Goal: Navigation & Orientation: Find specific page/section

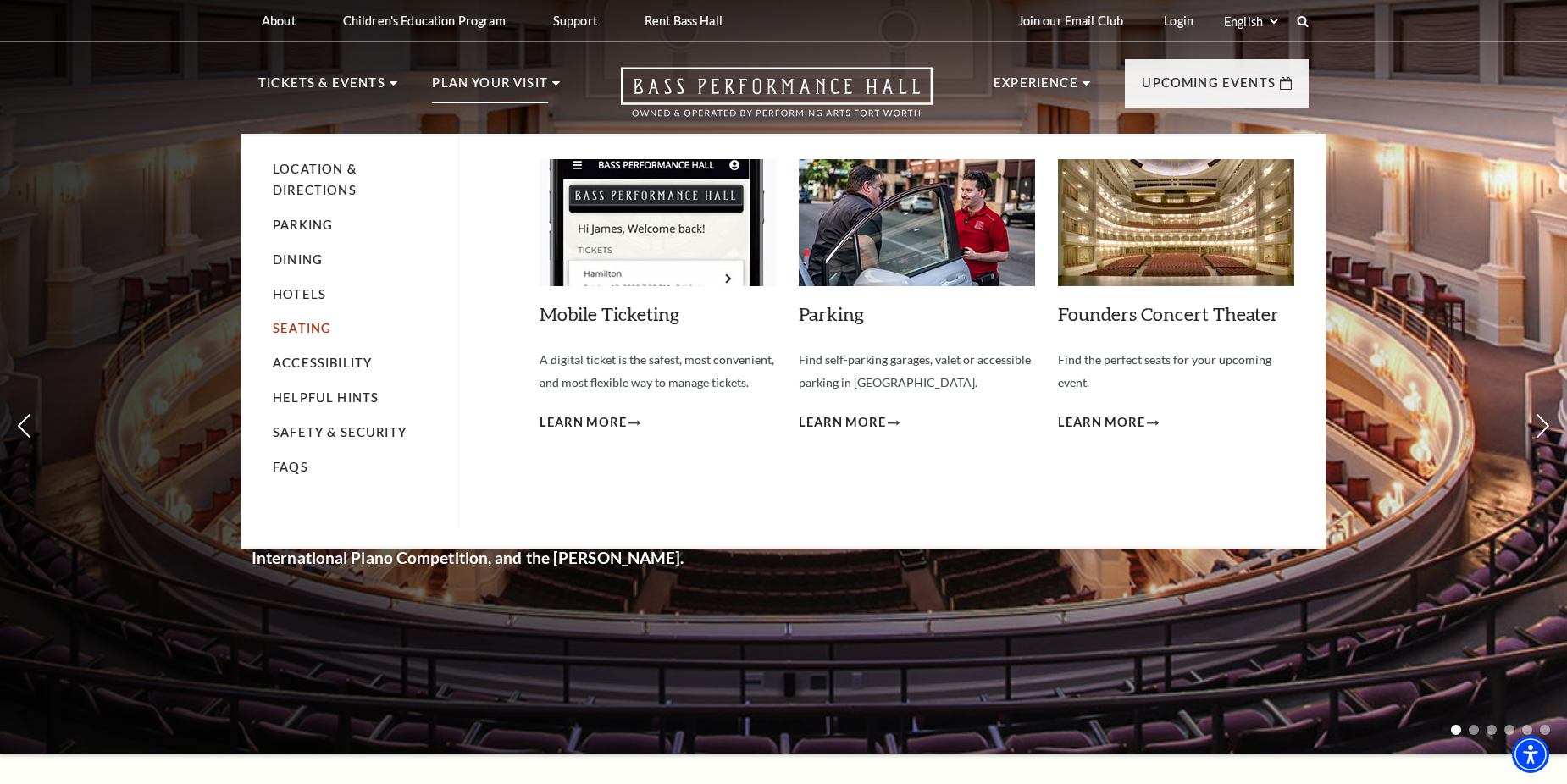
click at [327, 329] on link "Seating" at bounding box center [302, 329] width 59 height 15
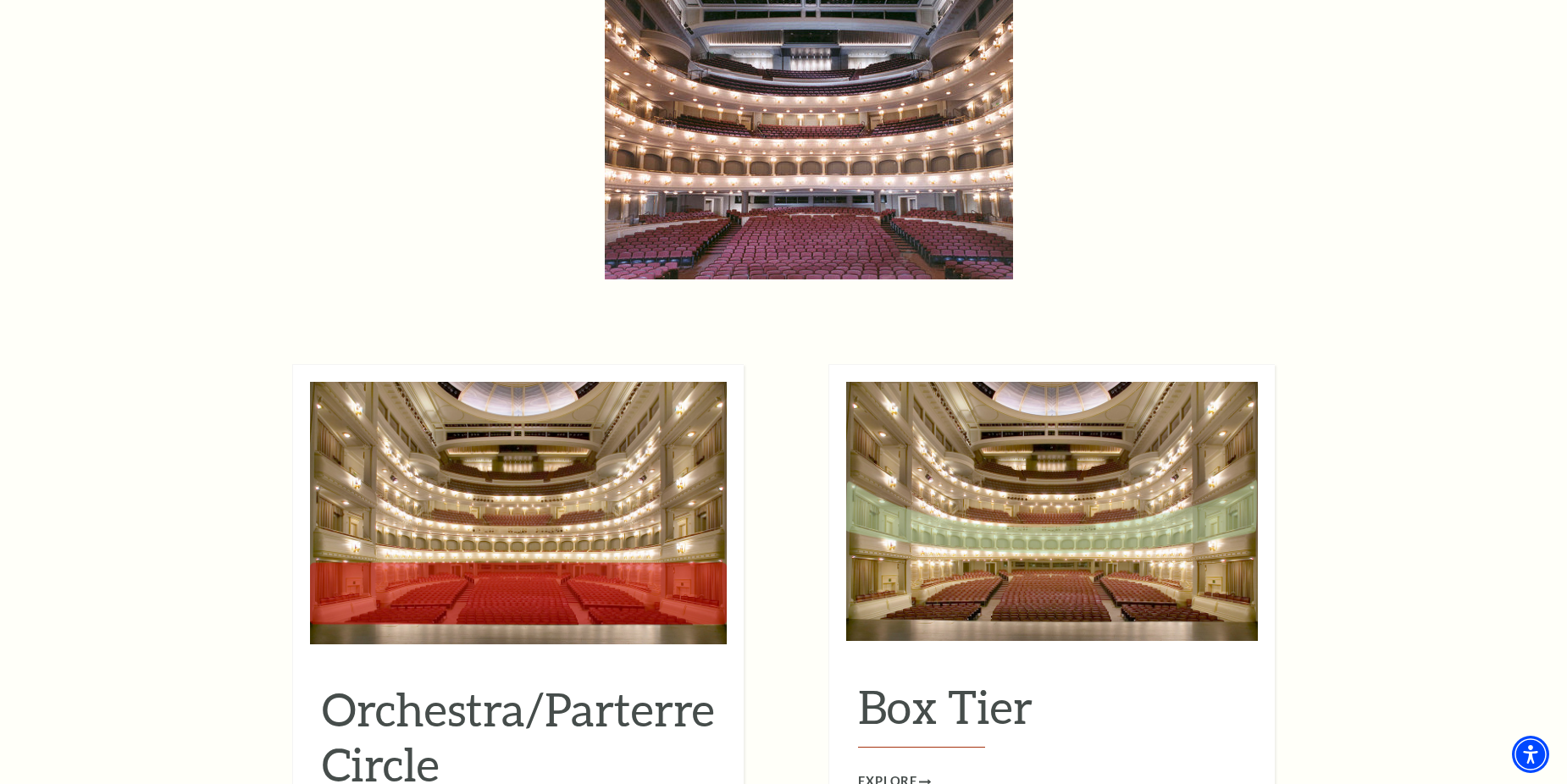
scroll to position [1439, 0]
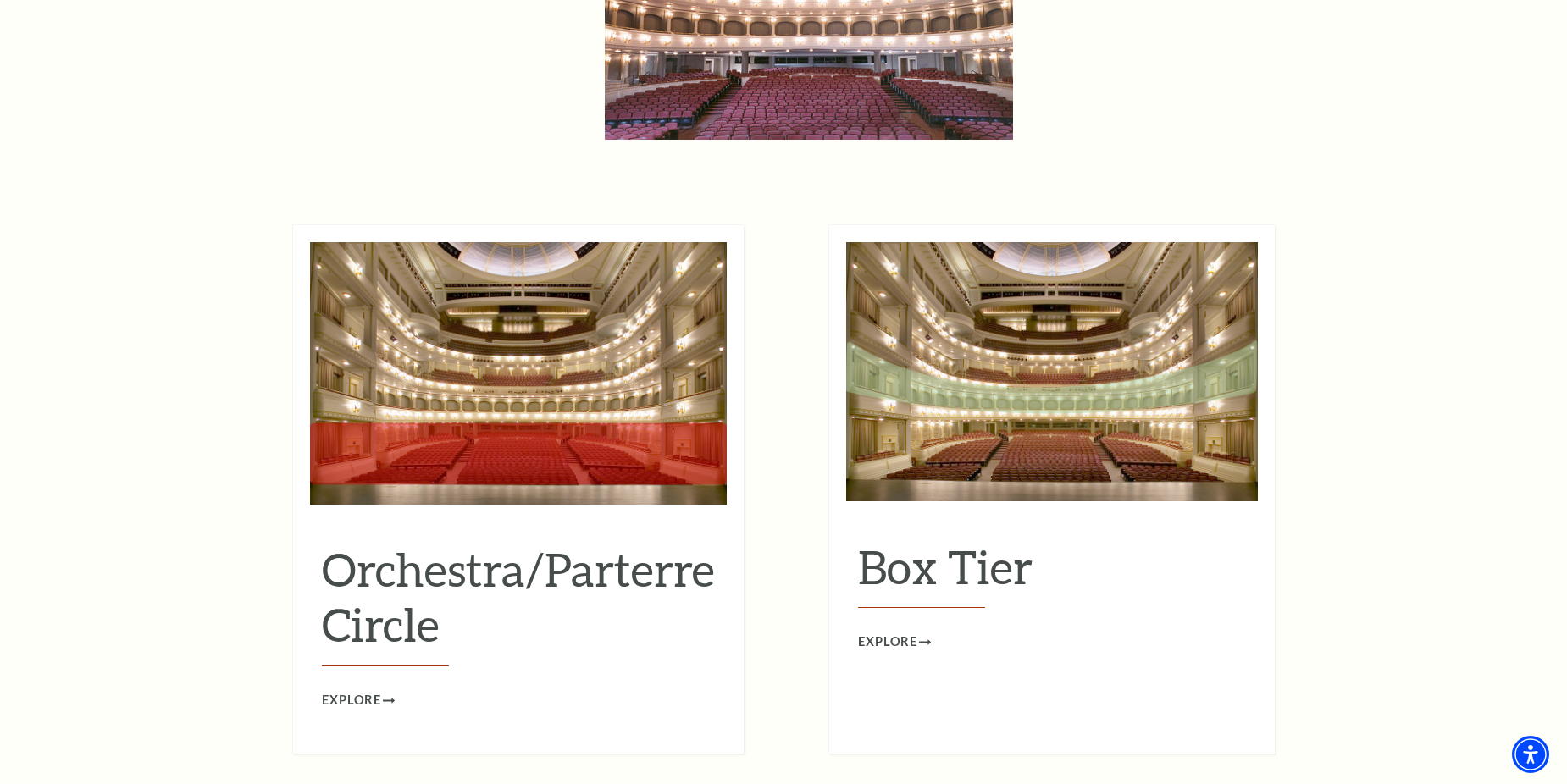
click at [512, 426] on img at bounding box center [519, 374] width 417 height 263
click at [464, 559] on h2 "Orchestra/Parterre Circle" at bounding box center [518, 604] width 393 height 125
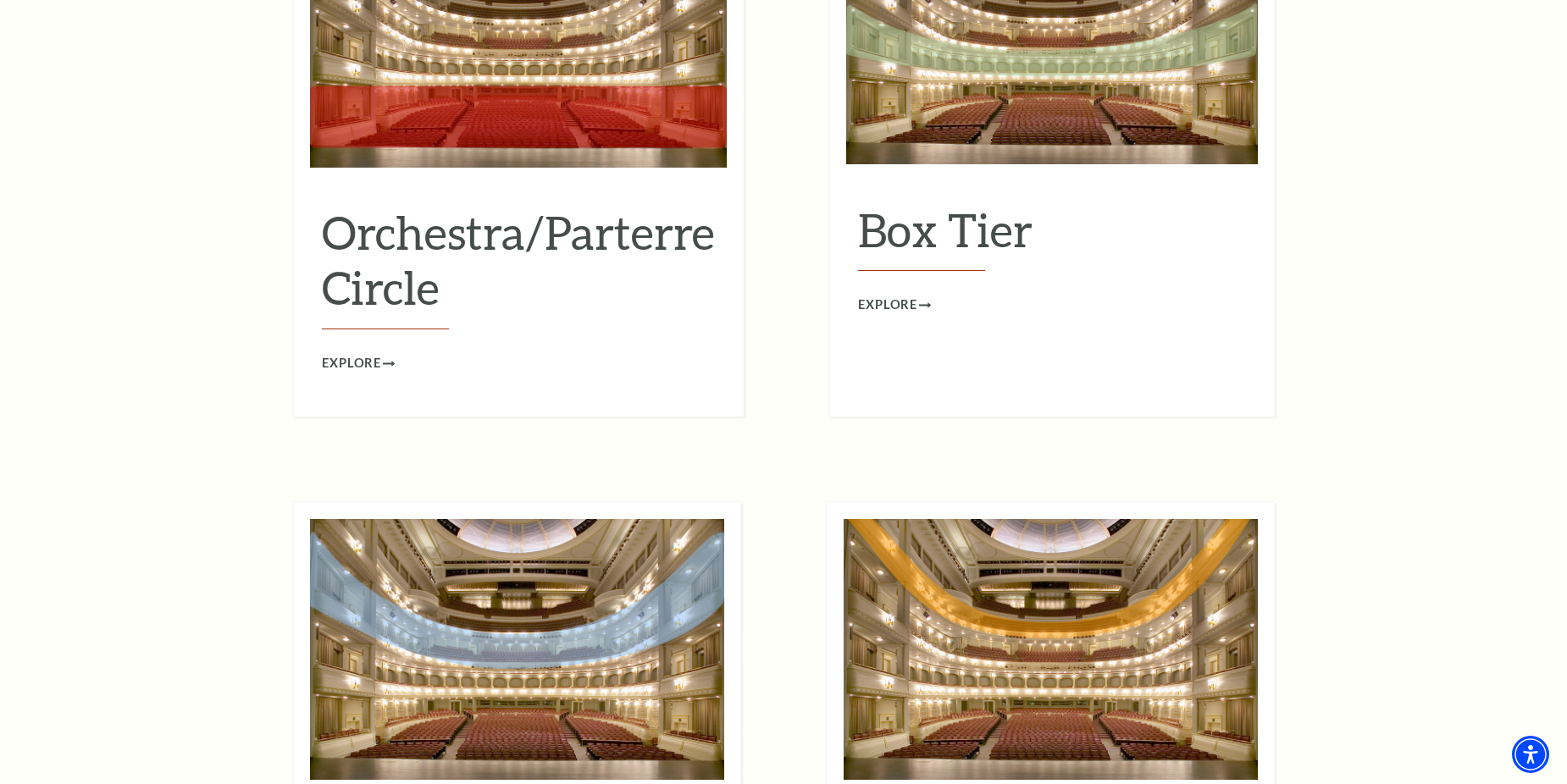
scroll to position [1778, 0]
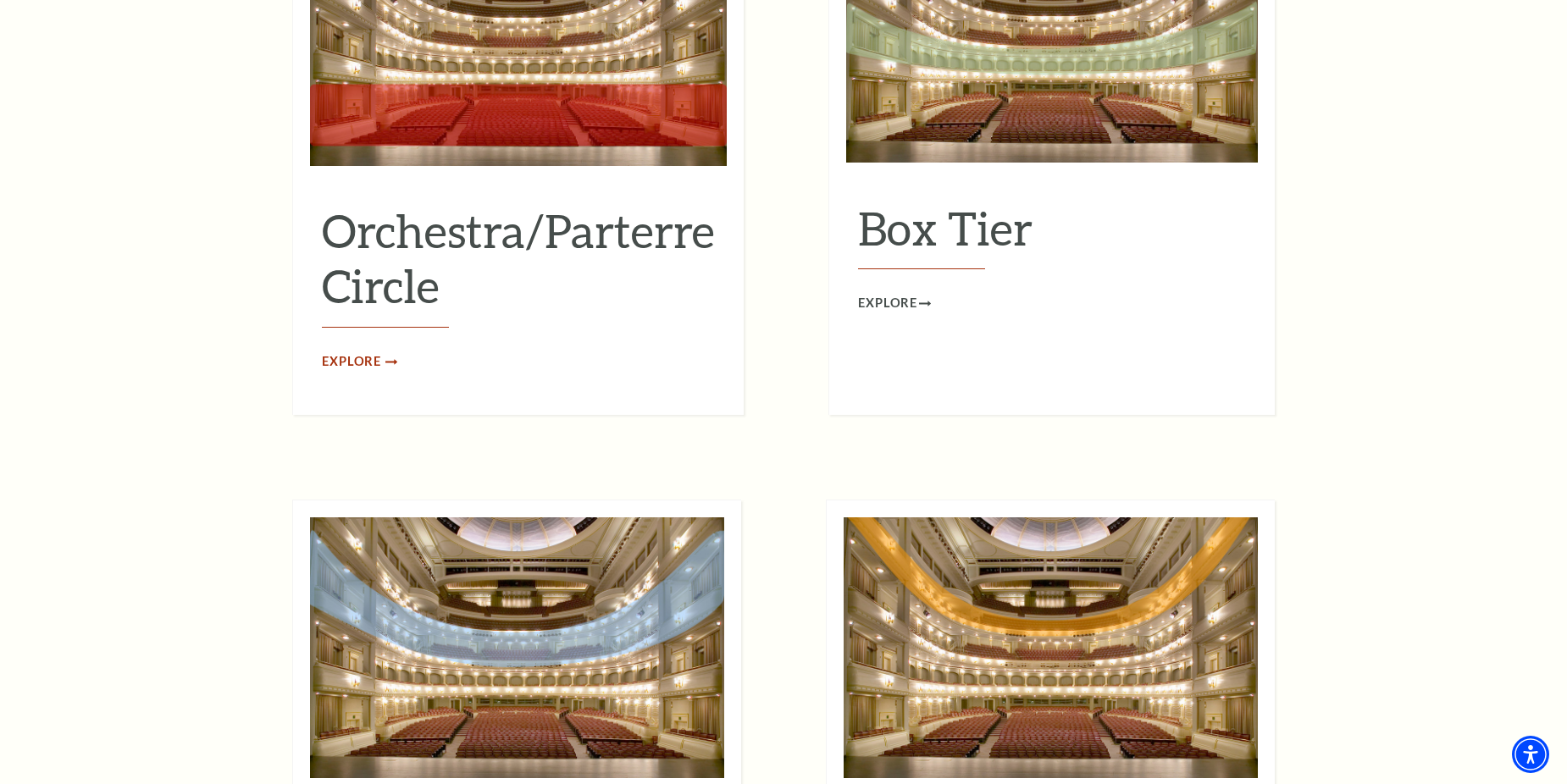
click at [357, 352] on span "Explore" at bounding box center [351, 362] width 60 height 21
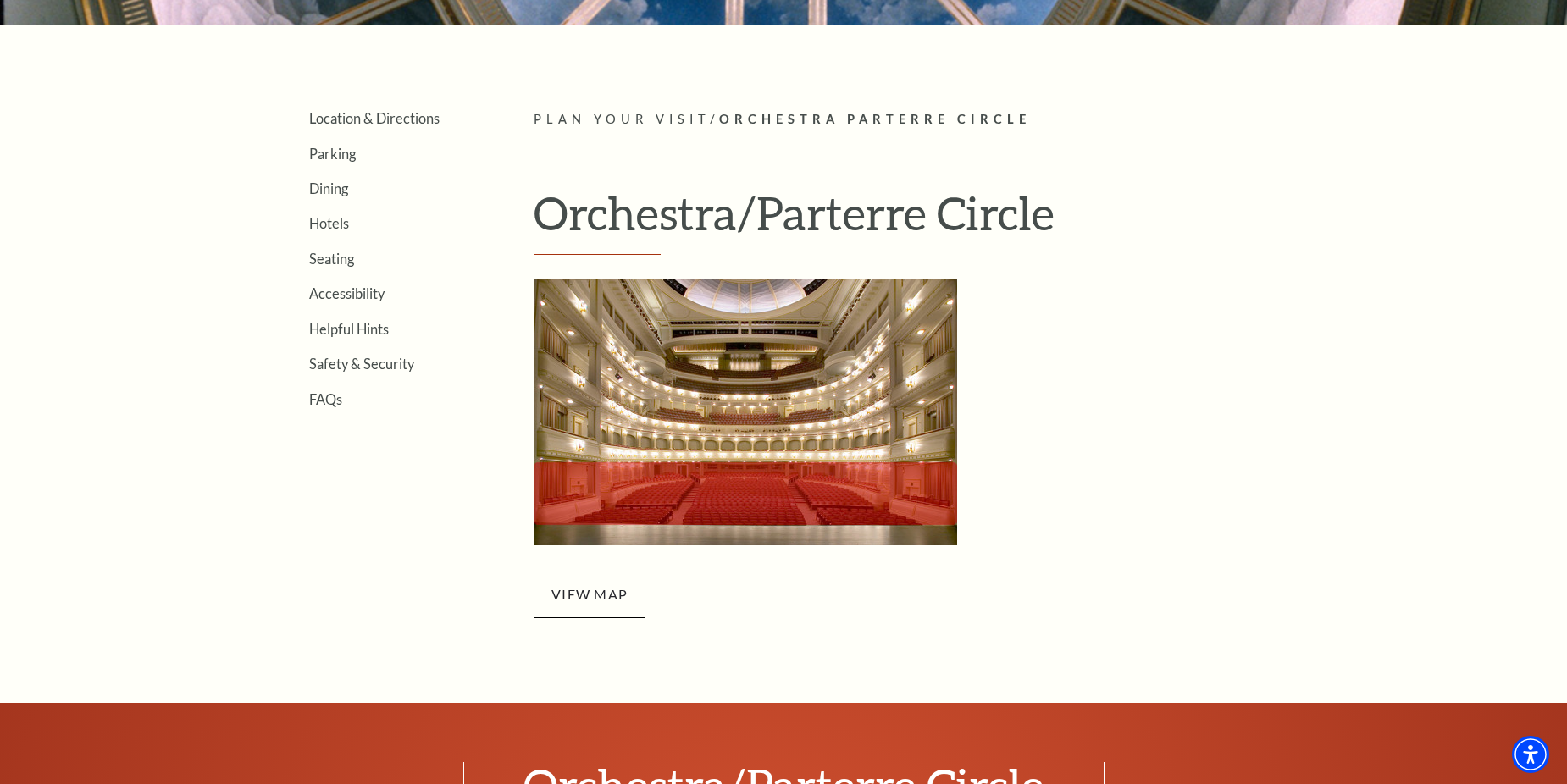
scroll to position [423, 0]
click at [599, 599] on span "view map" at bounding box center [590, 594] width 112 height 48
